Goal: Communication & Community: Answer question/provide support

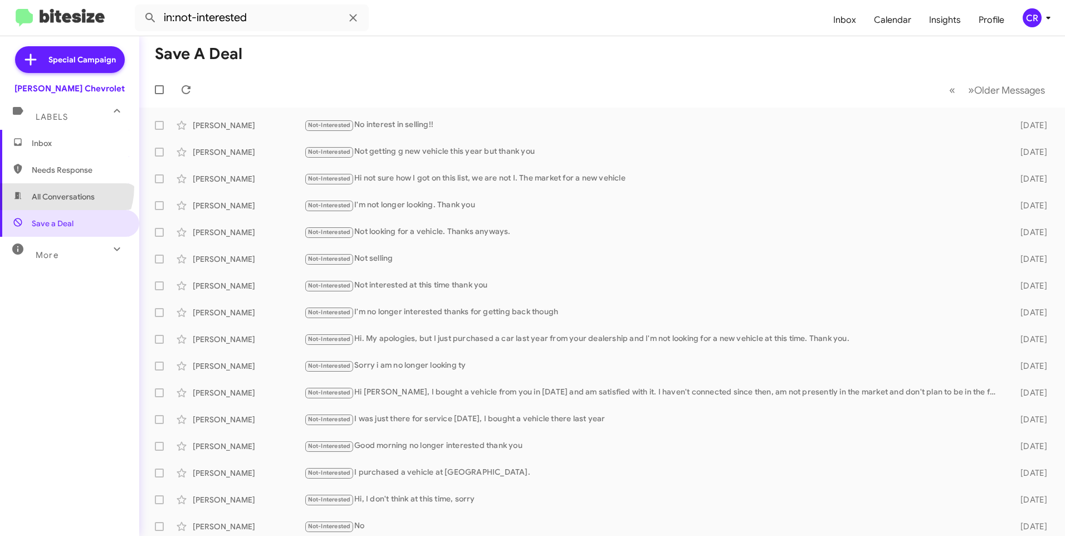
click at [56, 187] on span "All Conversations" at bounding box center [69, 196] width 139 height 27
type input "in:all-conversations"
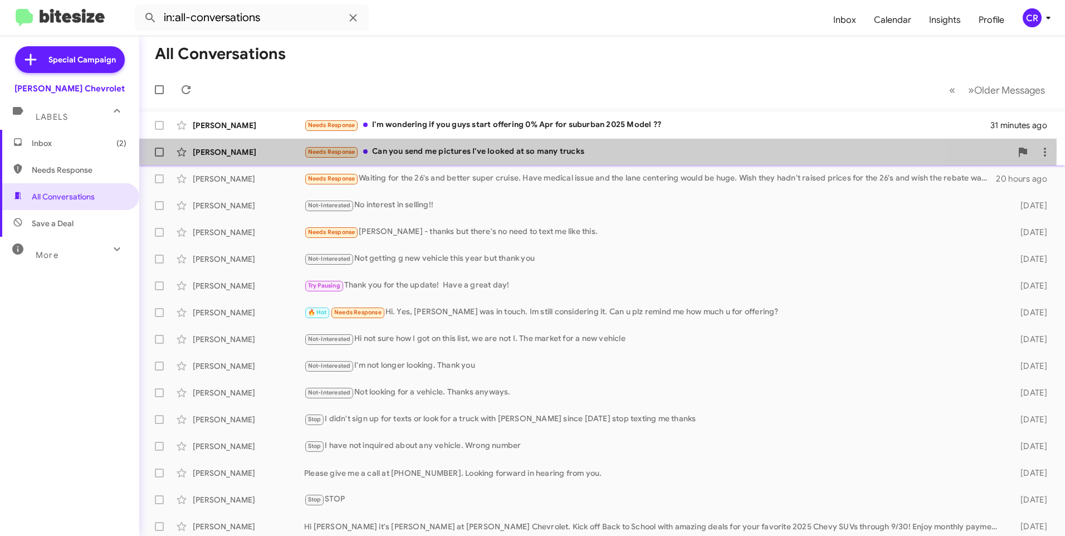
click at [435, 150] on div "Needs Response Can you send me pictures I've looked at so many trucks" at bounding box center [657, 151] width 707 height 13
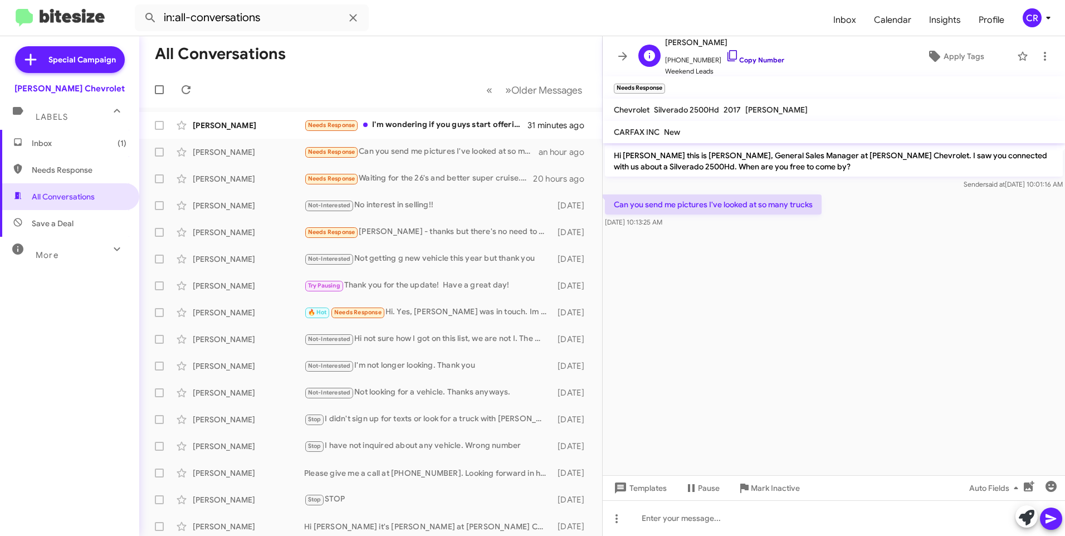
click at [747, 58] on link "Copy Number" at bounding box center [755, 60] width 58 height 8
click at [70, 132] on span "Inbox (1)" at bounding box center [69, 143] width 139 height 27
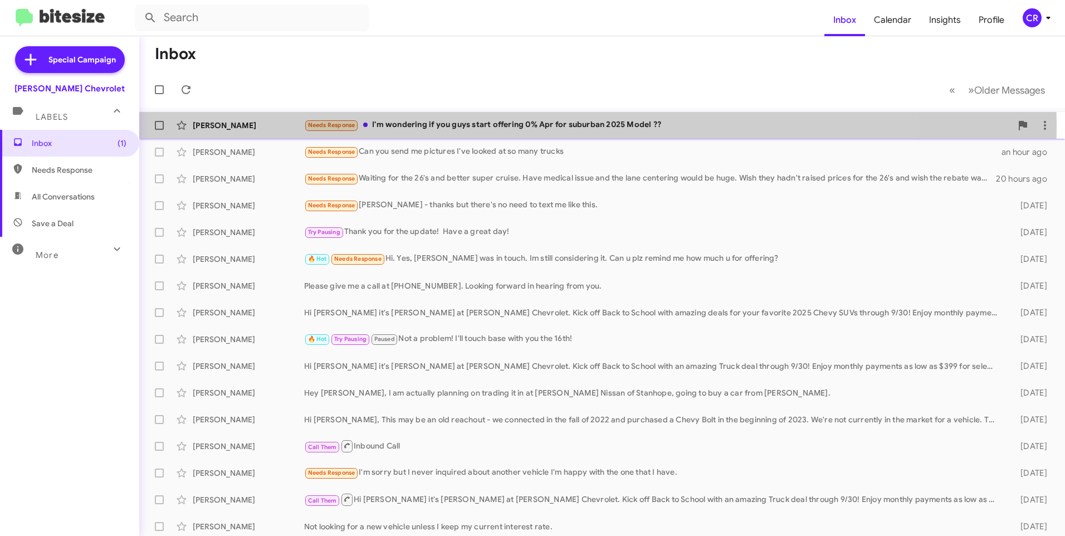
click at [421, 126] on div "Needs Response I'm wondering if you guys start offering 0% Apr for suburban 202…" at bounding box center [657, 125] width 707 height 13
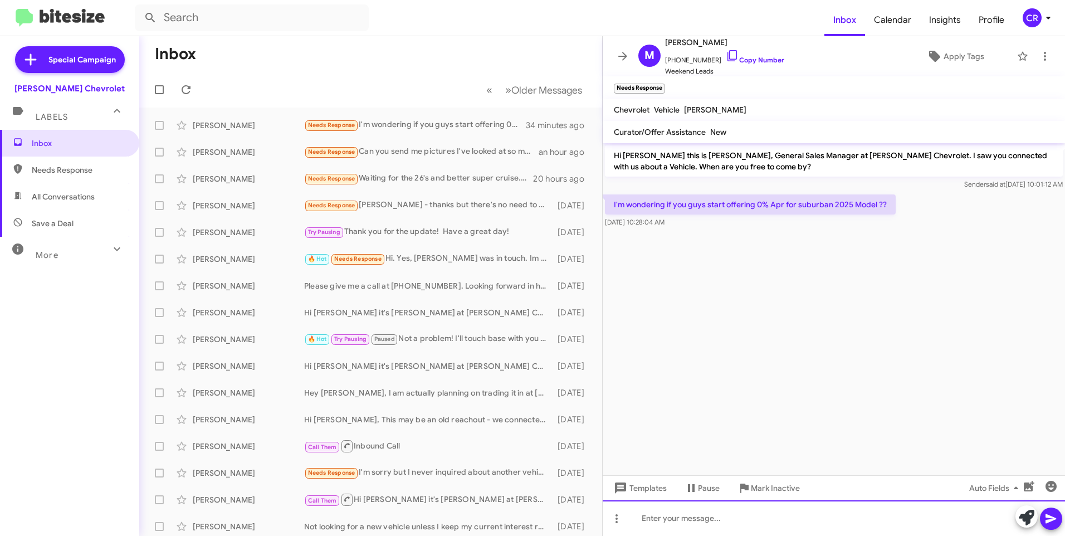
click at [718, 513] on div at bounding box center [834, 518] width 462 height 36
click at [1053, 518] on icon at bounding box center [1050, 518] width 11 height 9
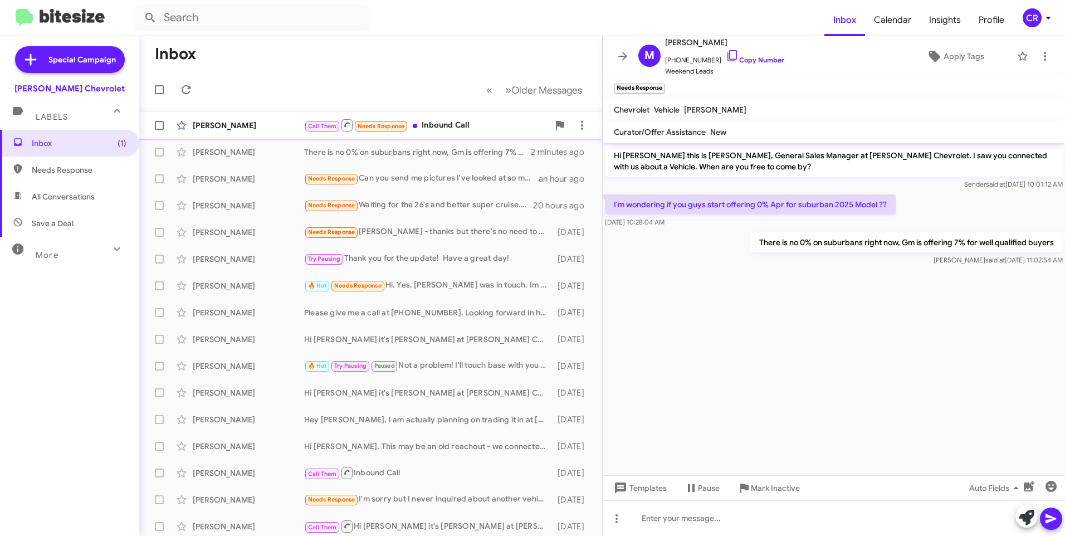
click at [451, 119] on div "Call Them Needs Response Inbound Call" at bounding box center [426, 125] width 244 height 14
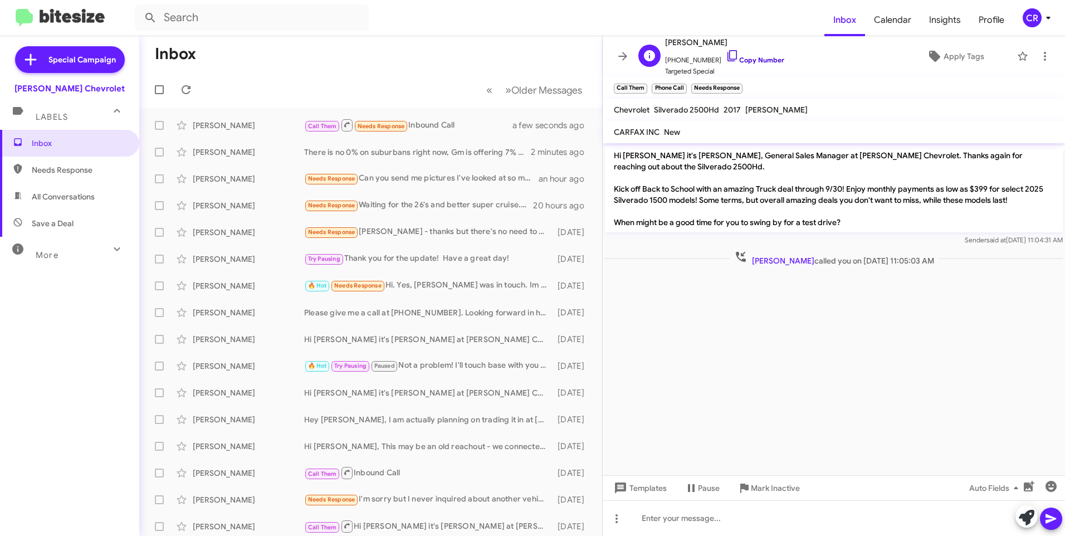
click at [753, 60] on link "Copy Number" at bounding box center [755, 60] width 58 height 8
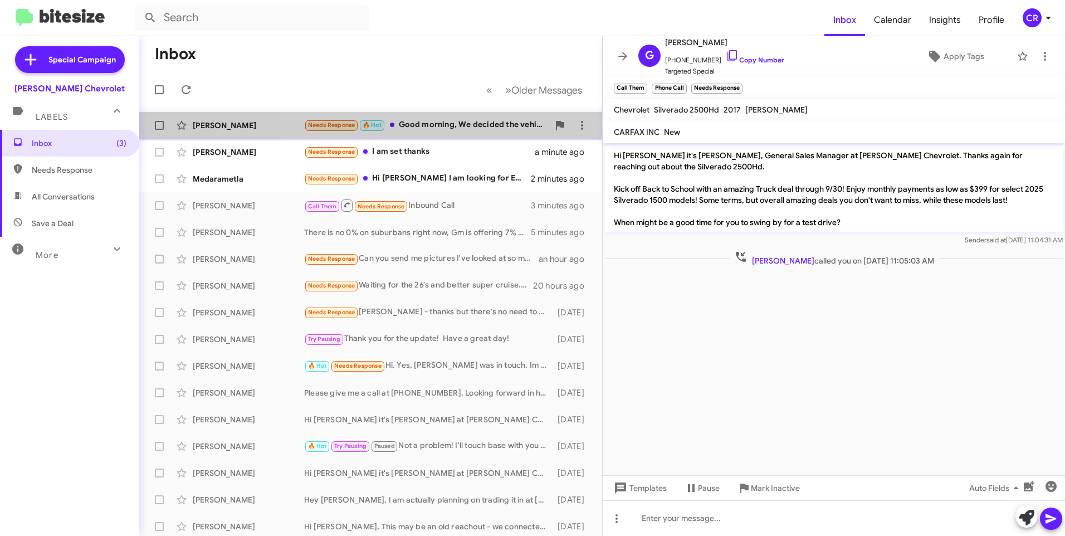
click at [462, 124] on div "Needs Response 🔥 Hot Good morning, We decided the vehicle that best met our nee…" at bounding box center [426, 125] width 244 height 13
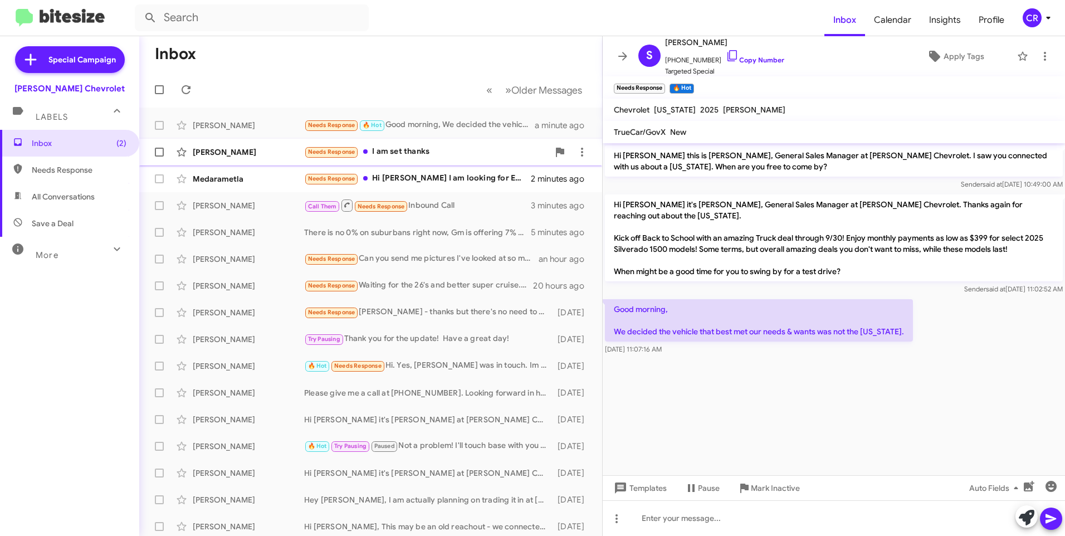
click at [417, 151] on div "Needs Response I am set thanks" at bounding box center [426, 151] width 244 height 13
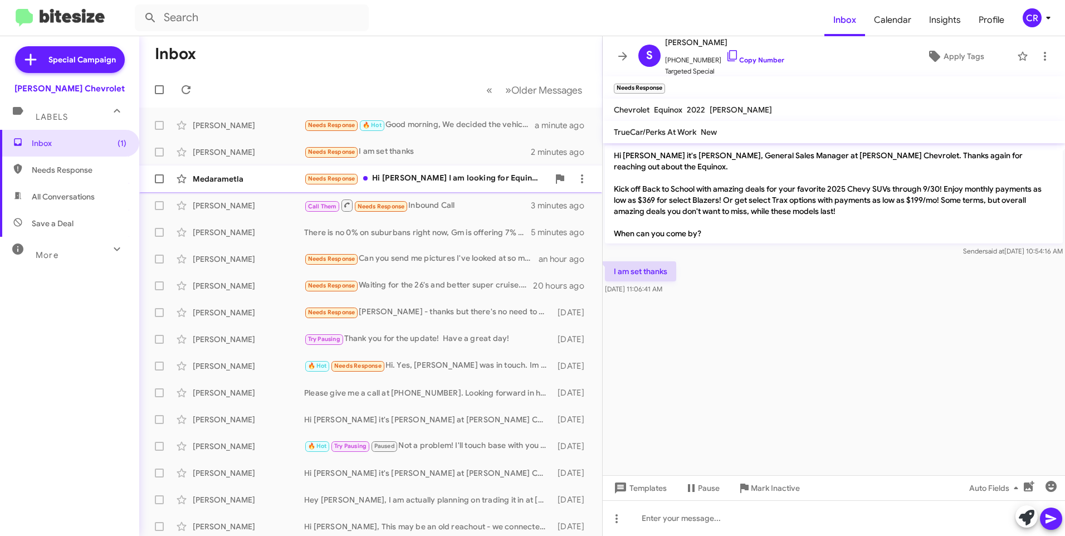
click at [437, 173] on div "Needs Response Hi [PERSON_NAME] I am looking for Equinox EV lease and I have fa…" at bounding box center [426, 178] width 244 height 13
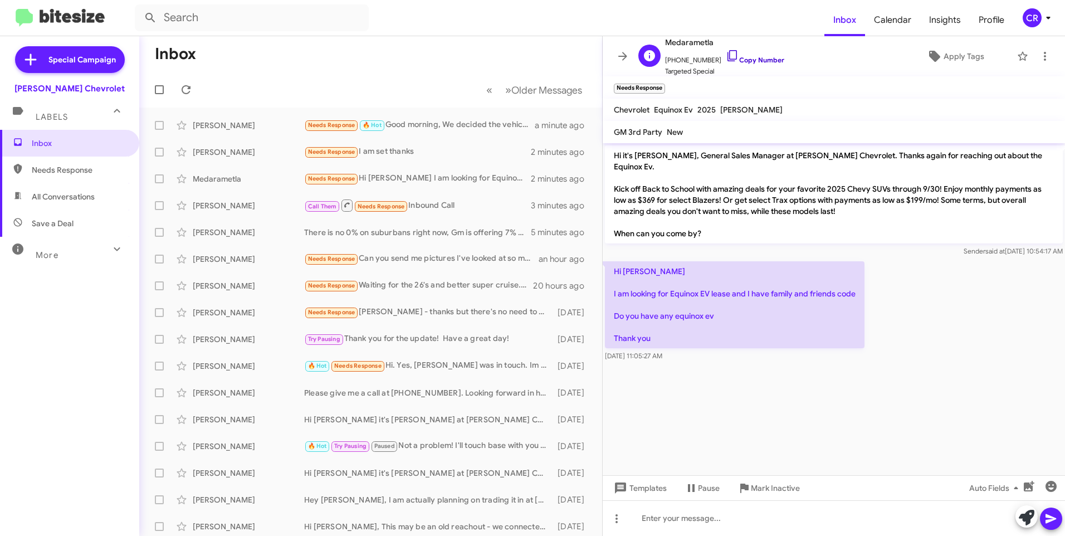
click at [751, 62] on link "Copy Number" at bounding box center [755, 60] width 58 height 8
click at [727, 508] on div at bounding box center [834, 518] width 462 height 36
click at [1054, 526] on span at bounding box center [1050, 518] width 13 height 22
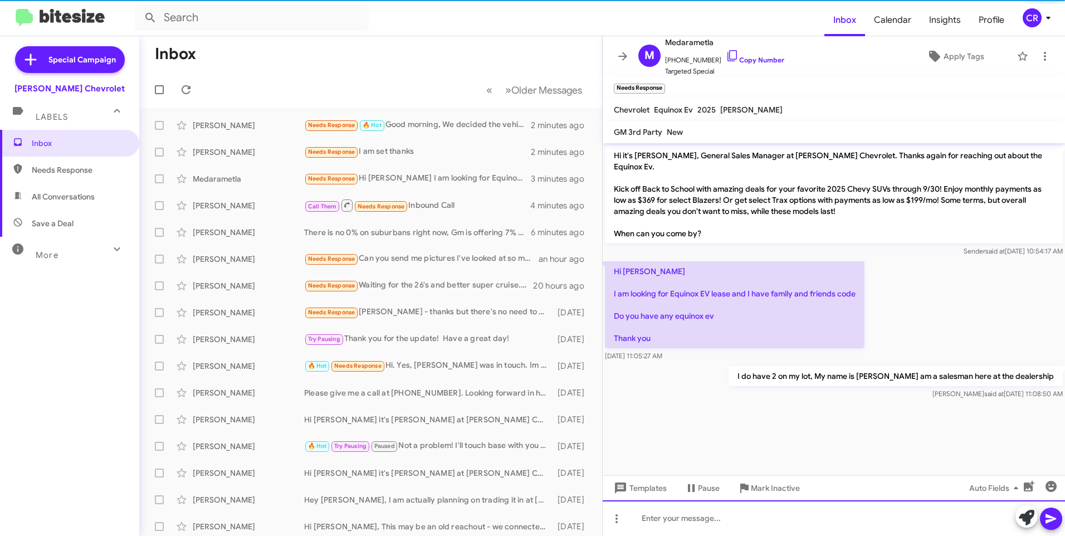
click at [793, 516] on div at bounding box center [834, 518] width 462 height 36
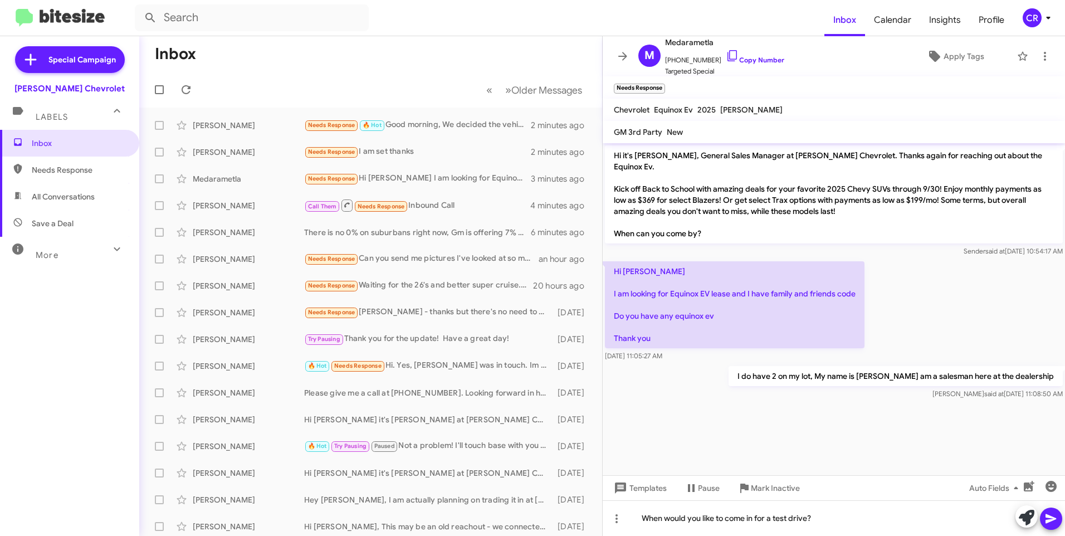
click at [1051, 517] on icon at bounding box center [1050, 518] width 11 height 9
click at [737, 57] on link "Copy Number" at bounding box center [755, 60] width 58 height 8
click at [59, 170] on span "Needs Response" at bounding box center [79, 169] width 95 height 11
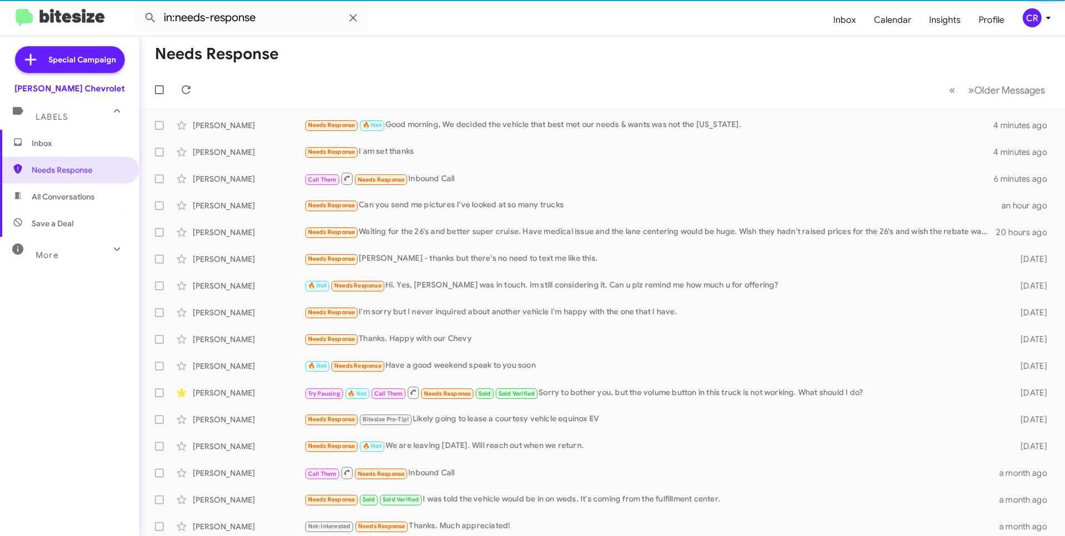
click at [67, 200] on span "All Conversations" at bounding box center [63, 196] width 63 height 11
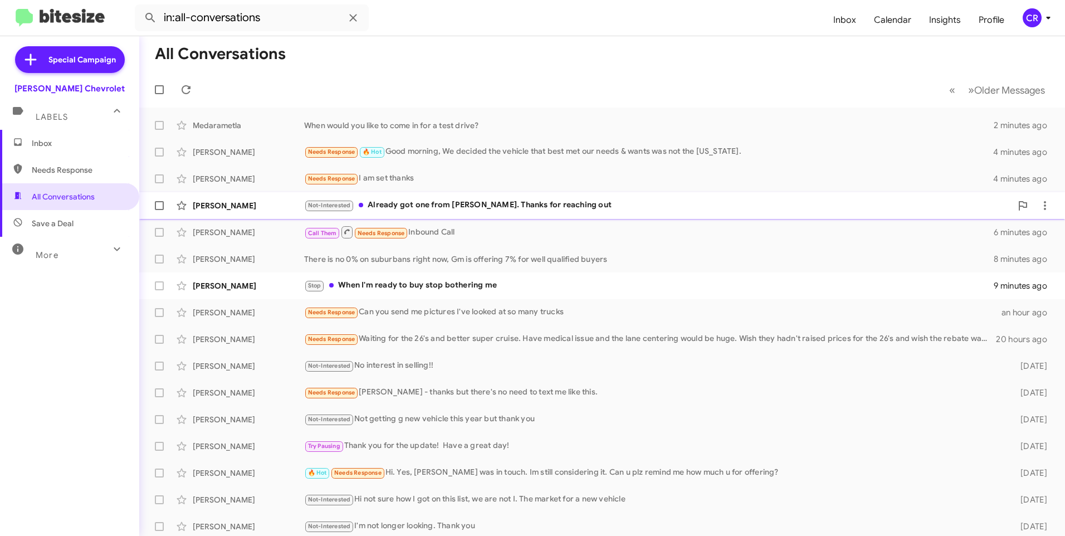
click at [437, 206] on div "Not-Interested Already got one from [PERSON_NAME]. Thanks for reaching out" at bounding box center [657, 205] width 707 height 13
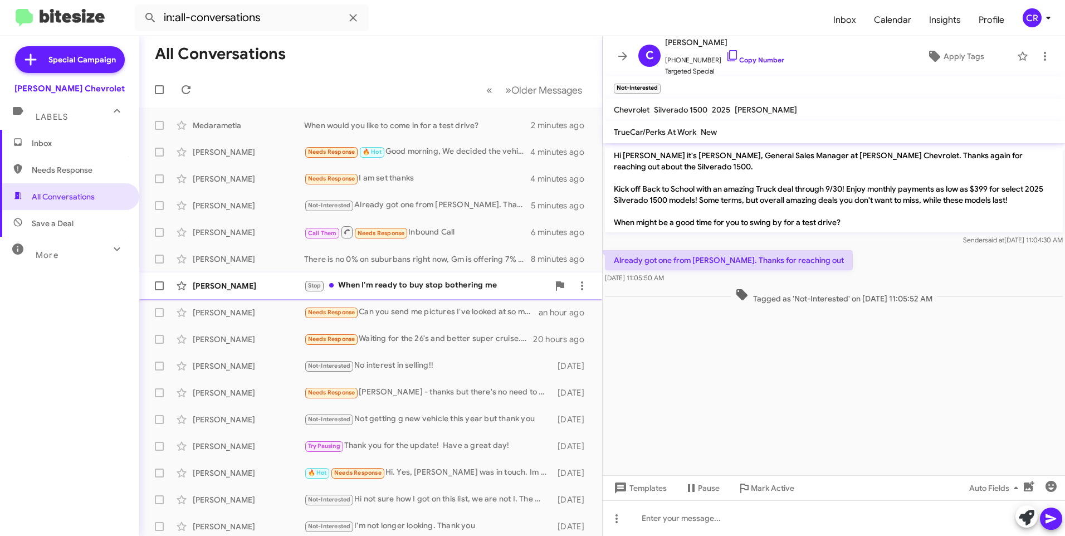
click at [397, 281] on div "Stop When I'm ready to buy stop bothering me" at bounding box center [426, 285] width 244 height 13
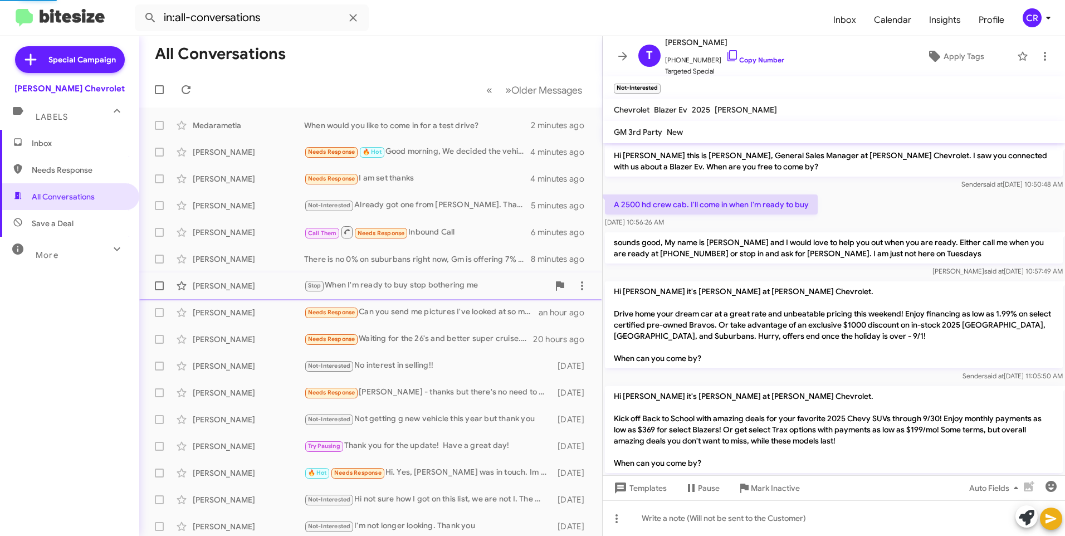
scroll to position [68, 0]
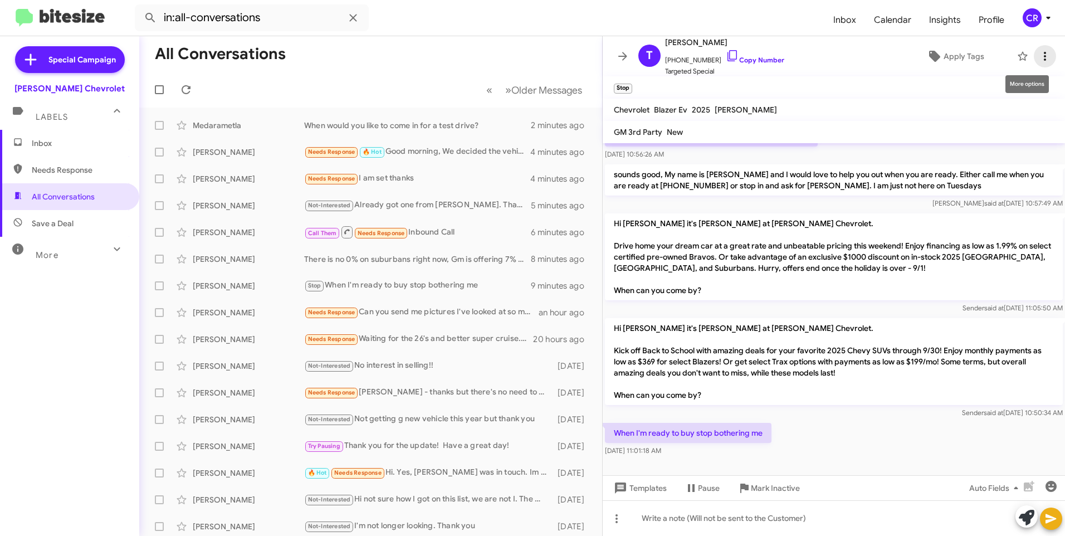
click at [1038, 58] on icon at bounding box center [1044, 56] width 13 height 13
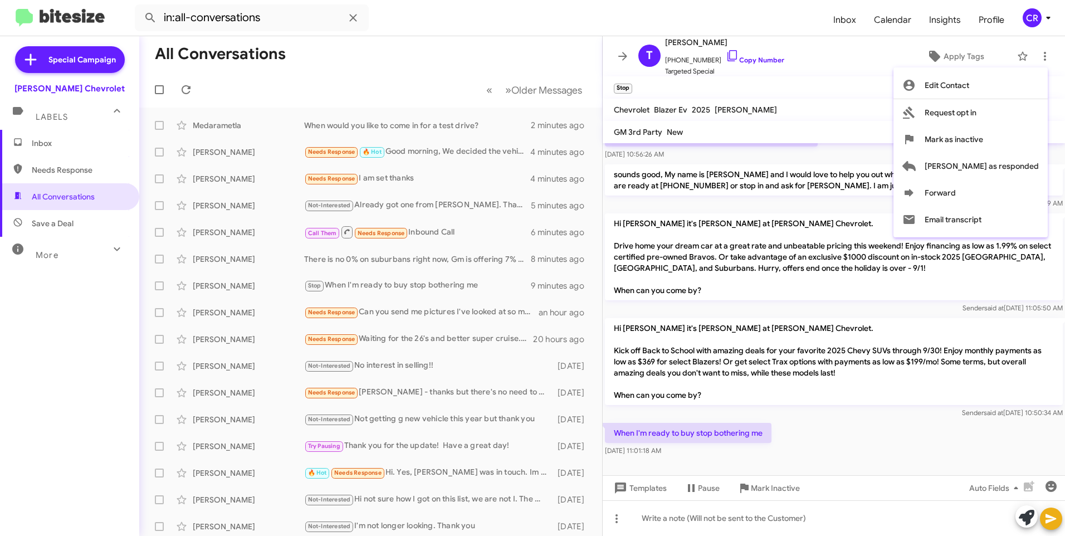
click at [835, 93] on div at bounding box center [532, 268] width 1065 height 536
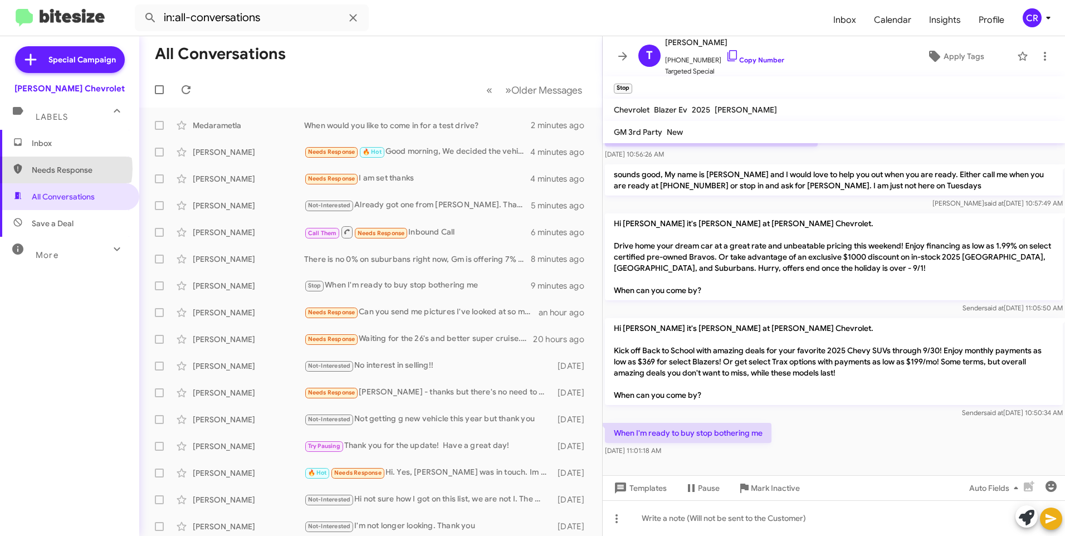
click at [60, 169] on span "Needs Response" at bounding box center [79, 169] width 95 height 11
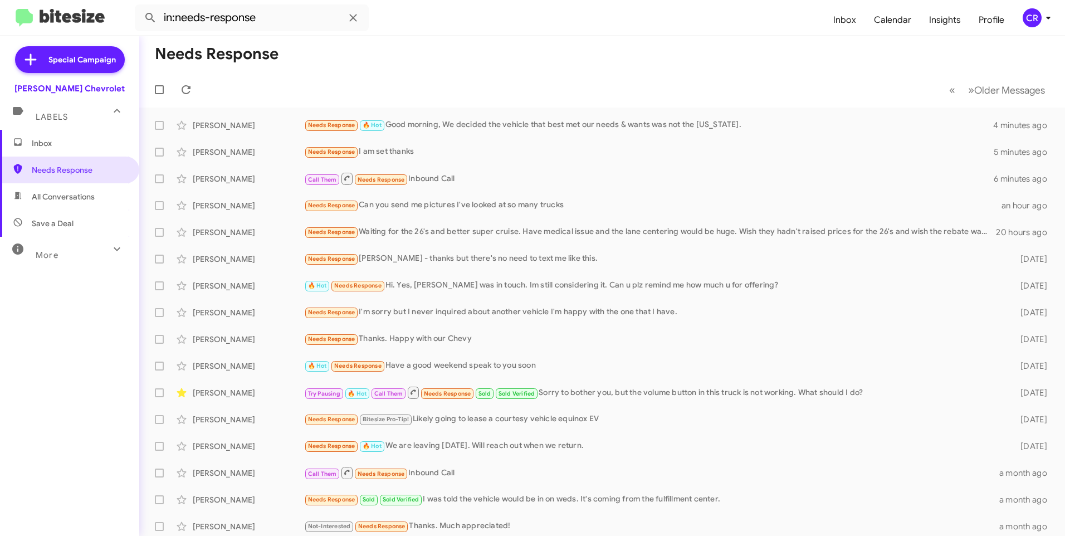
click at [60, 193] on span "All Conversations" at bounding box center [63, 196] width 63 height 11
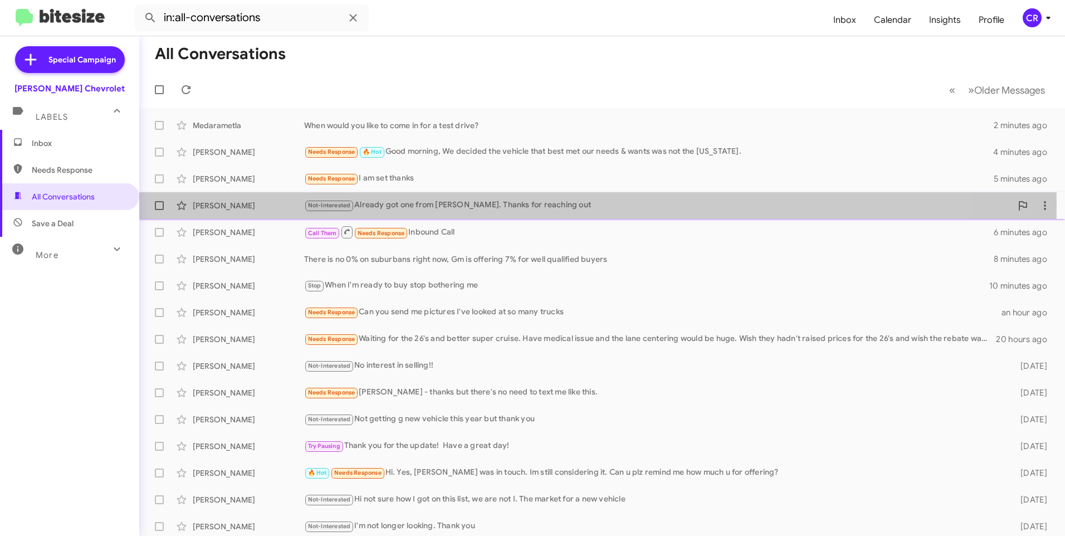
click at [447, 205] on div "Not-Interested Already got one from [PERSON_NAME]. Thanks for reaching out" at bounding box center [657, 205] width 707 height 13
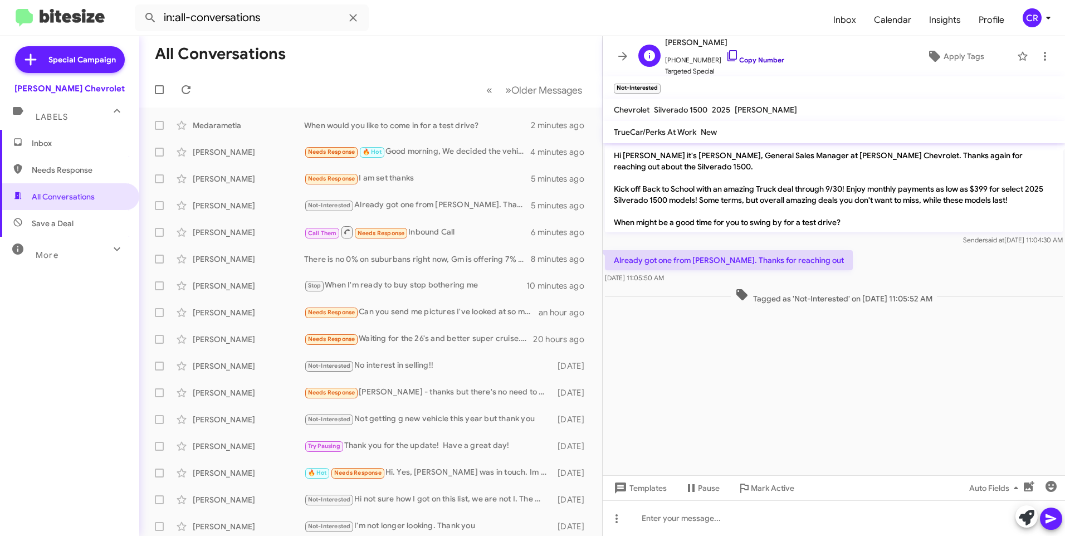
click at [751, 56] on link "Copy Number" at bounding box center [755, 60] width 58 height 8
click at [411, 124] on div "When would you like to come in for a test drive?" at bounding box center [426, 125] width 244 height 11
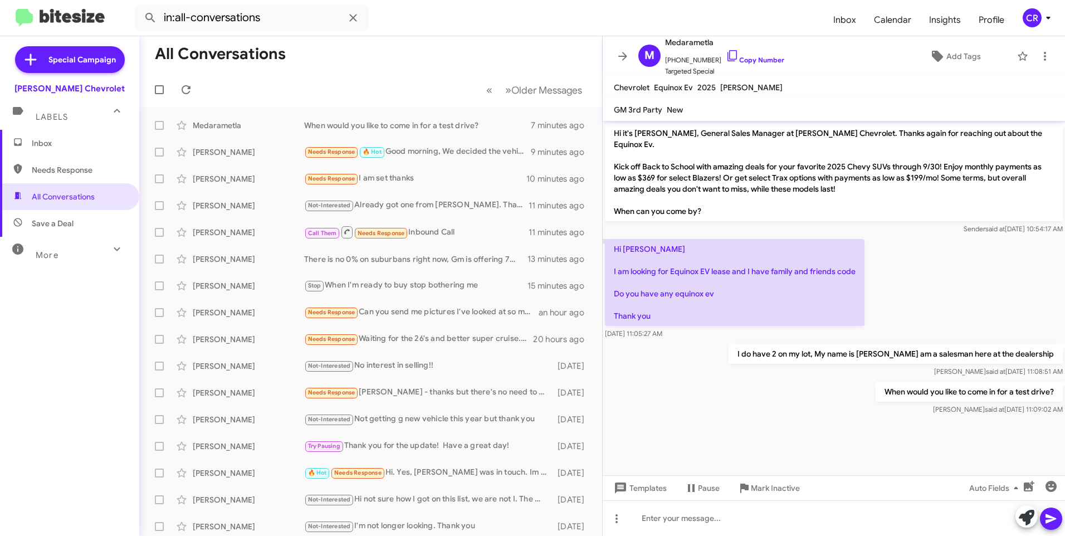
click at [65, 172] on span "Needs Response" at bounding box center [79, 169] width 95 height 11
type input "in:needs-response"
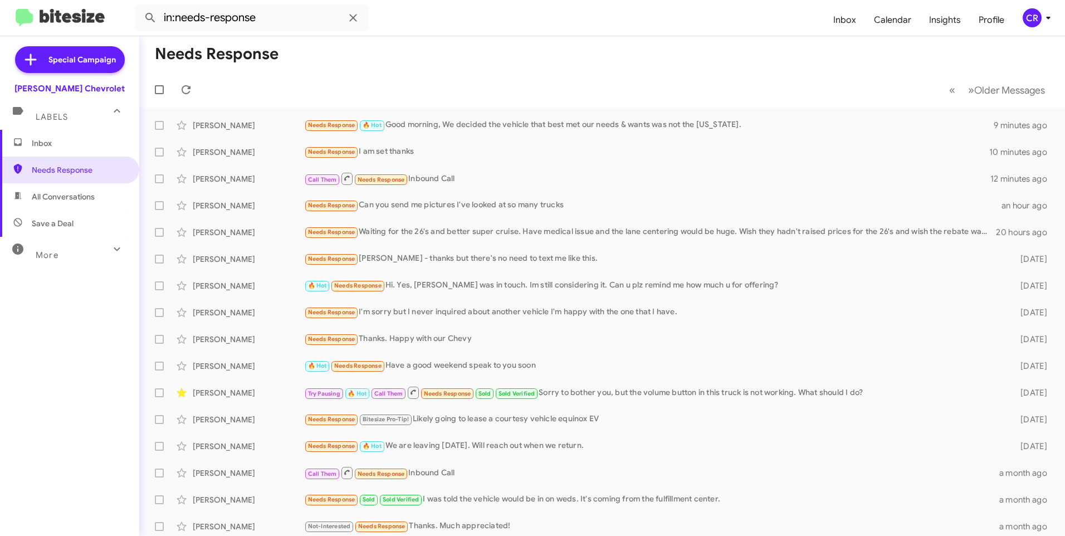
click at [49, 147] on span "Inbox" at bounding box center [79, 143] width 95 height 11
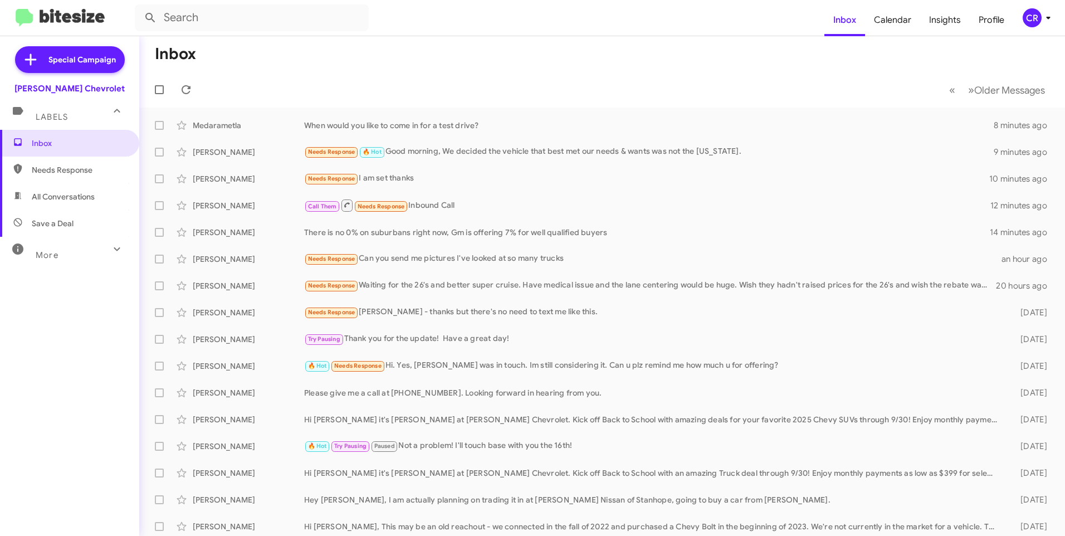
click at [58, 173] on span "Needs Response" at bounding box center [79, 169] width 95 height 11
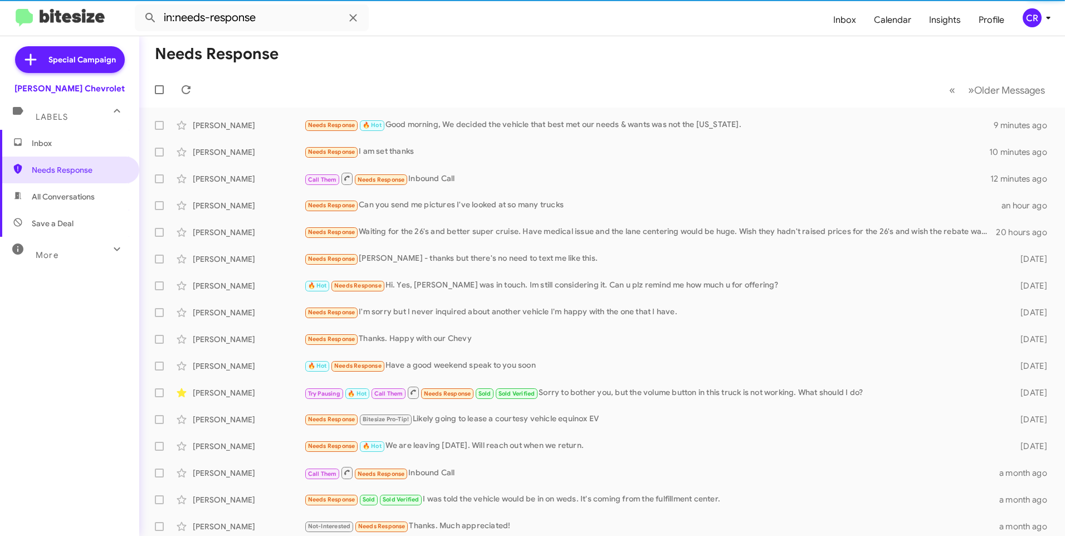
click at [58, 186] on span "All Conversations" at bounding box center [69, 196] width 139 height 27
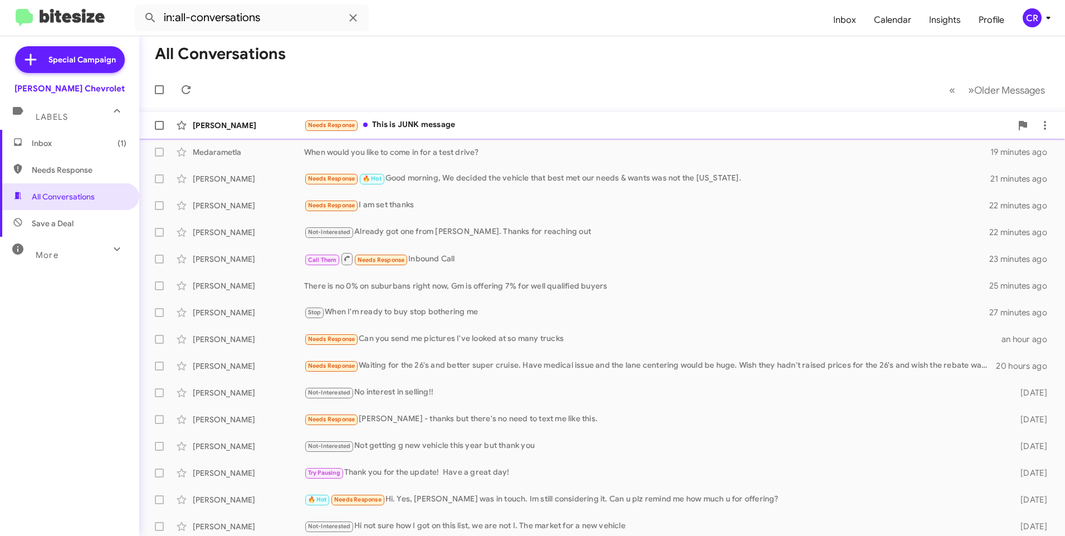
click at [413, 125] on div "Needs Response This is JUNK message" at bounding box center [657, 125] width 707 height 13
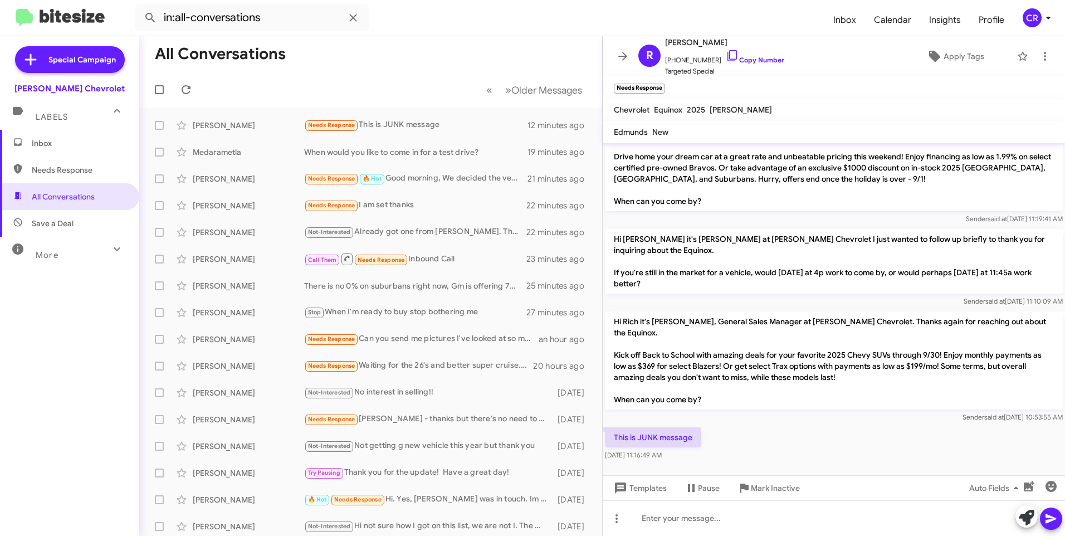
scroll to position [187, 0]
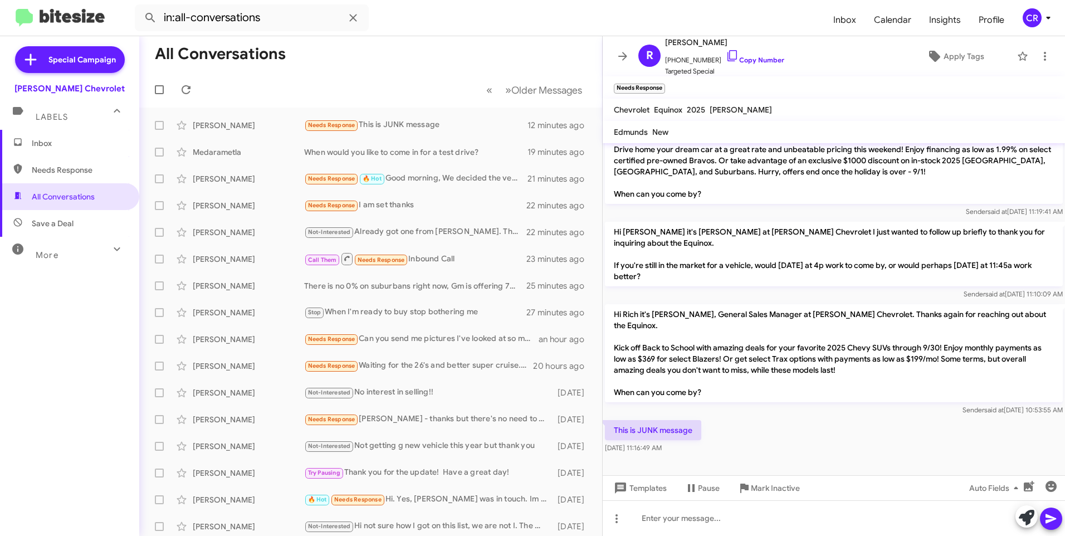
click at [38, 165] on span "Needs Response" at bounding box center [79, 169] width 95 height 11
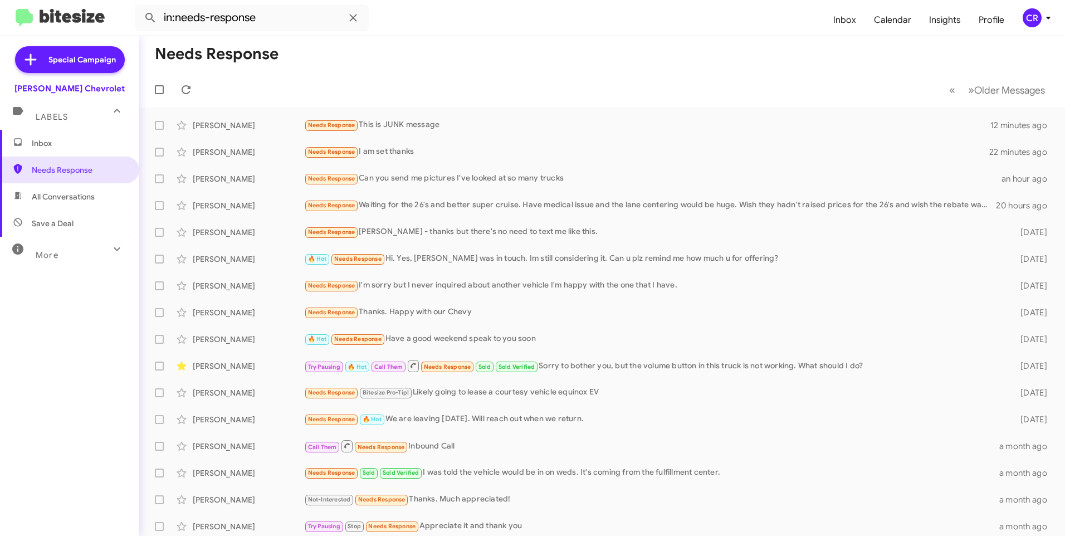
click at [57, 223] on span "Save a Deal" at bounding box center [53, 223] width 42 height 11
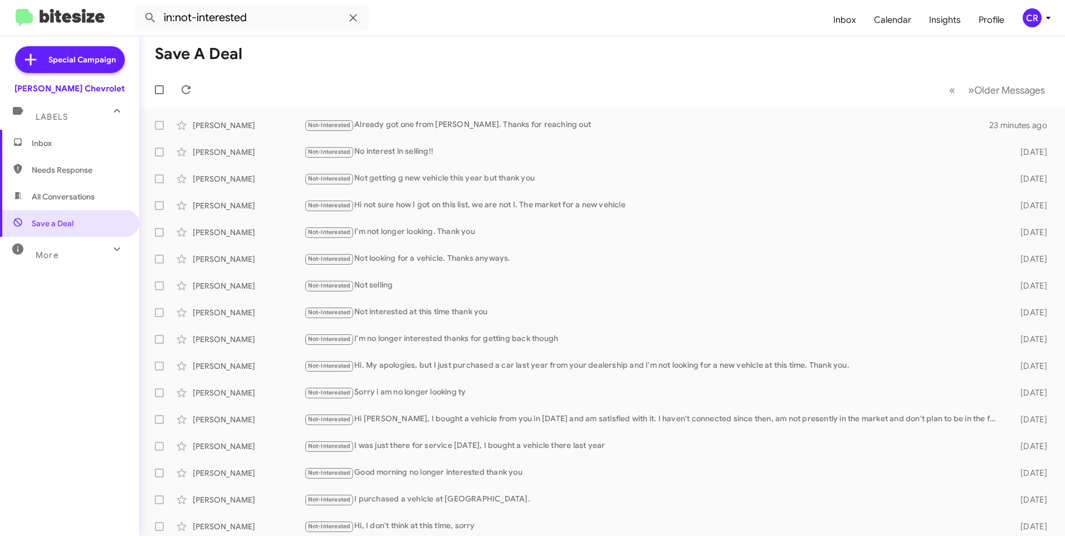
click at [75, 172] on span "Needs Response" at bounding box center [79, 169] width 95 height 11
type input "in:needs-response"
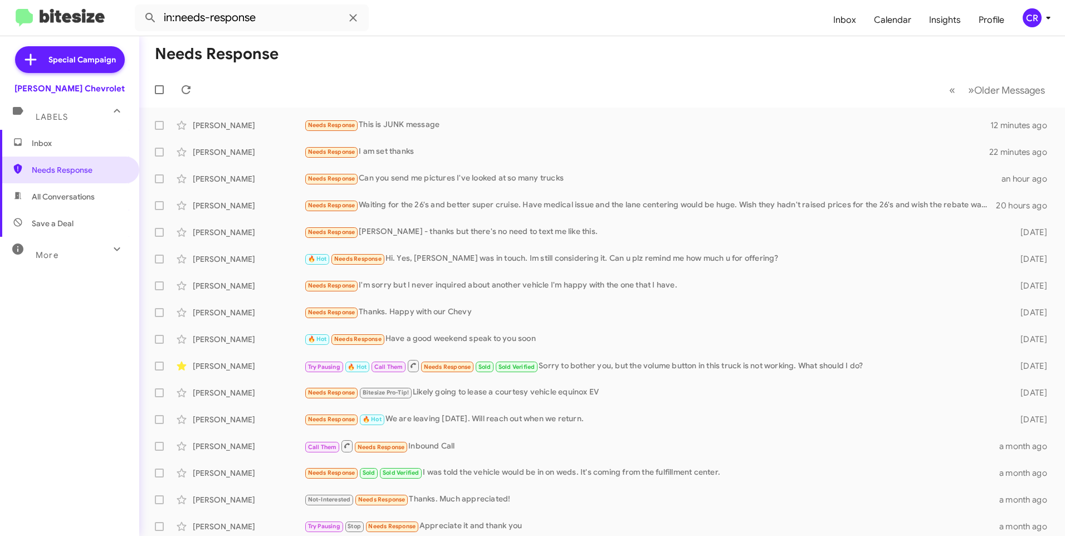
click at [44, 149] on span "Inbox" at bounding box center [69, 143] width 139 height 27
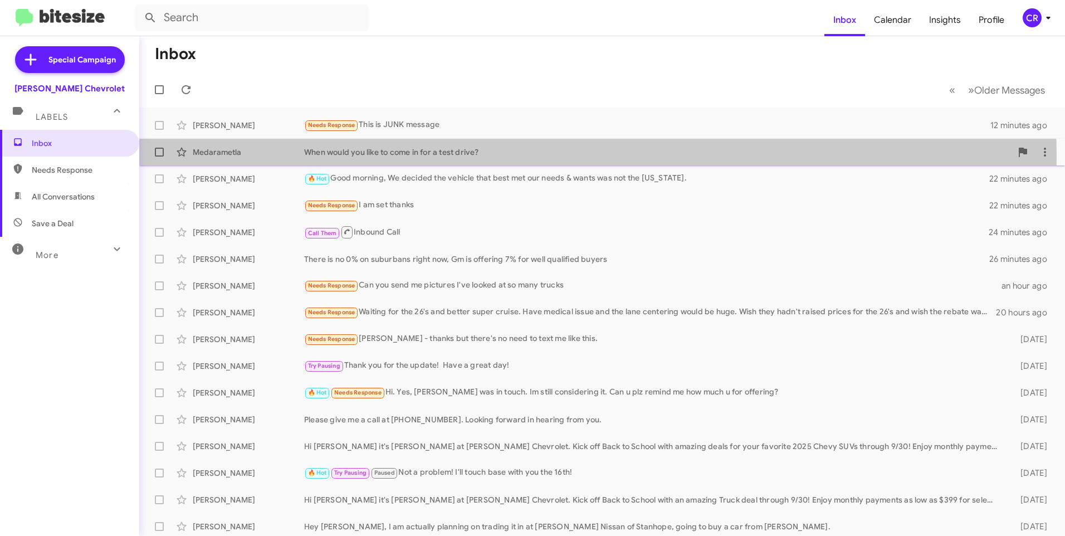
click at [403, 156] on div "When would you like to come in for a test drive?" at bounding box center [657, 151] width 707 height 11
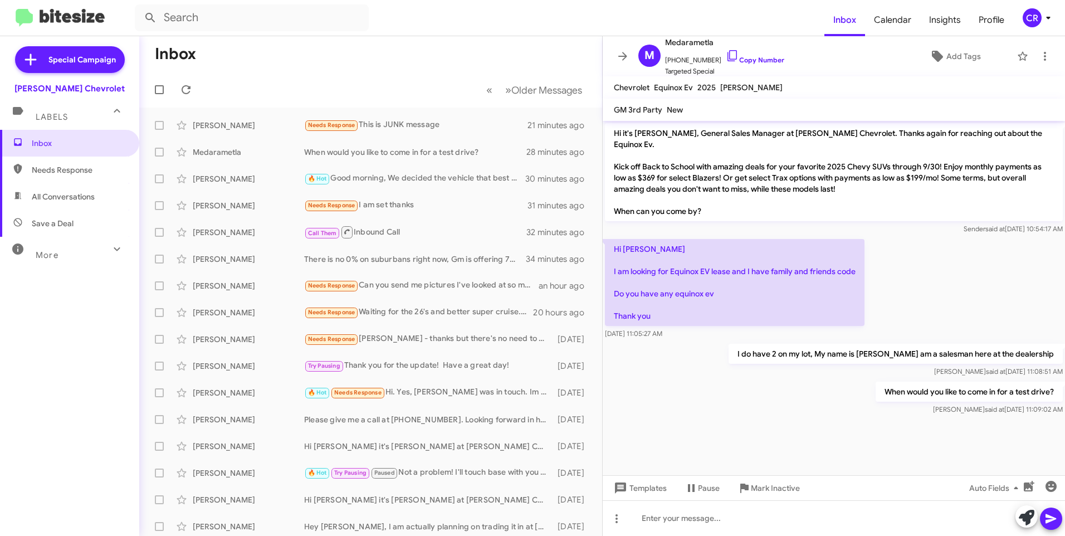
click at [84, 171] on span "Needs Response" at bounding box center [79, 169] width 95 height 11
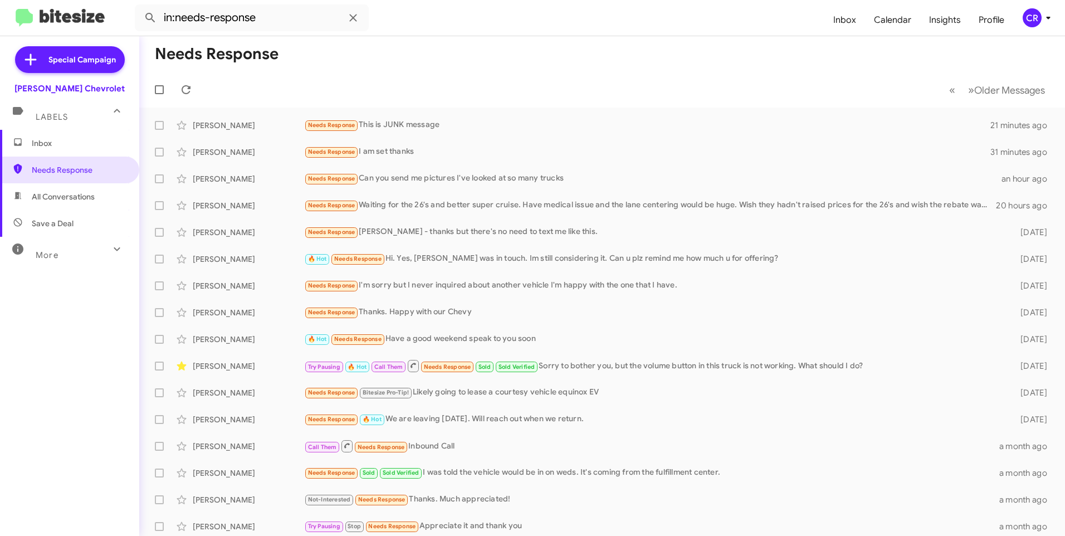
click at [65, 206] on span "All Conversations" at bounding box center [69, 196] width 139 height 27
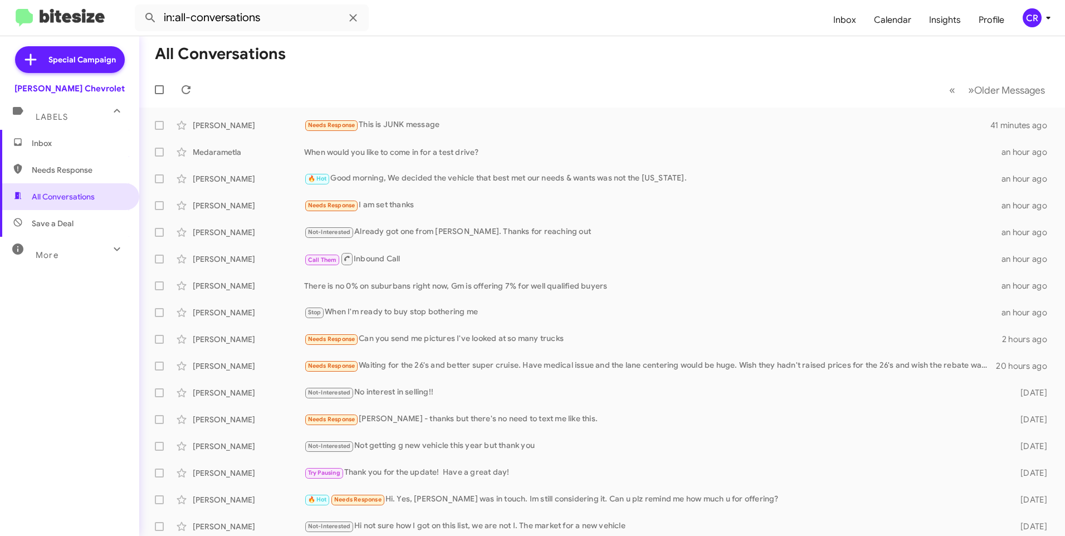
click at [67, 165] on span "Needs Response" at bounding box center [79, 169] width 95 height 11
type input "in:needs-response"
